Goal: Navigation & Orientation: Find specific page/section

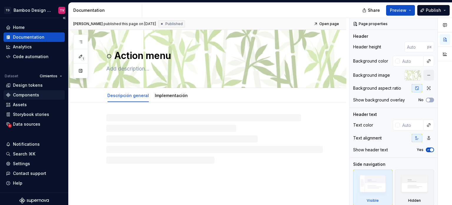
click at [26, 94] on div "Components" at bounding box center [26, 95] width 26 height 6
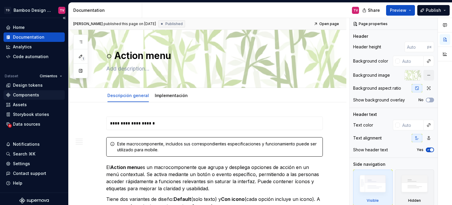
type textarea "*"
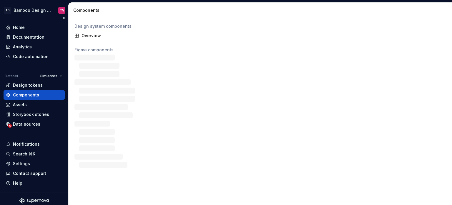
click at [38, 94] on div "Components" at bounding box center [34, 95] width 57 height 6
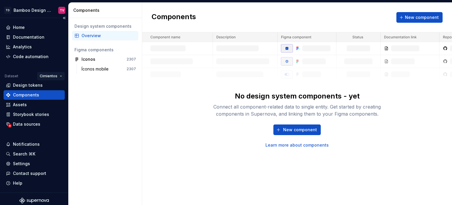
click at [52, 73] on html "TD Bamboo Design System TV Home Documentation Analytics Code automation Dataset…" at bounding box center [226, 102] width 452 height 205
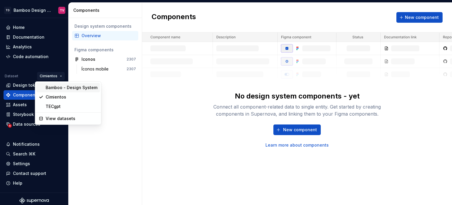
click at [52, 88] on div "Bamboo - Design System" at bounding box center [72, 88] width 52 height 6
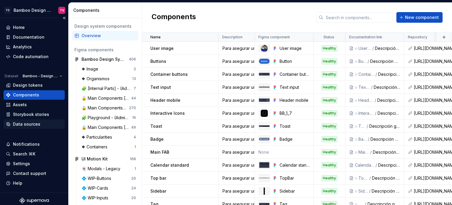
click at [29, 125] on div "Data sources" at bounding box center [26, 124] width 27 height 6
